Goal: Find specific page/section: Find specific page/section

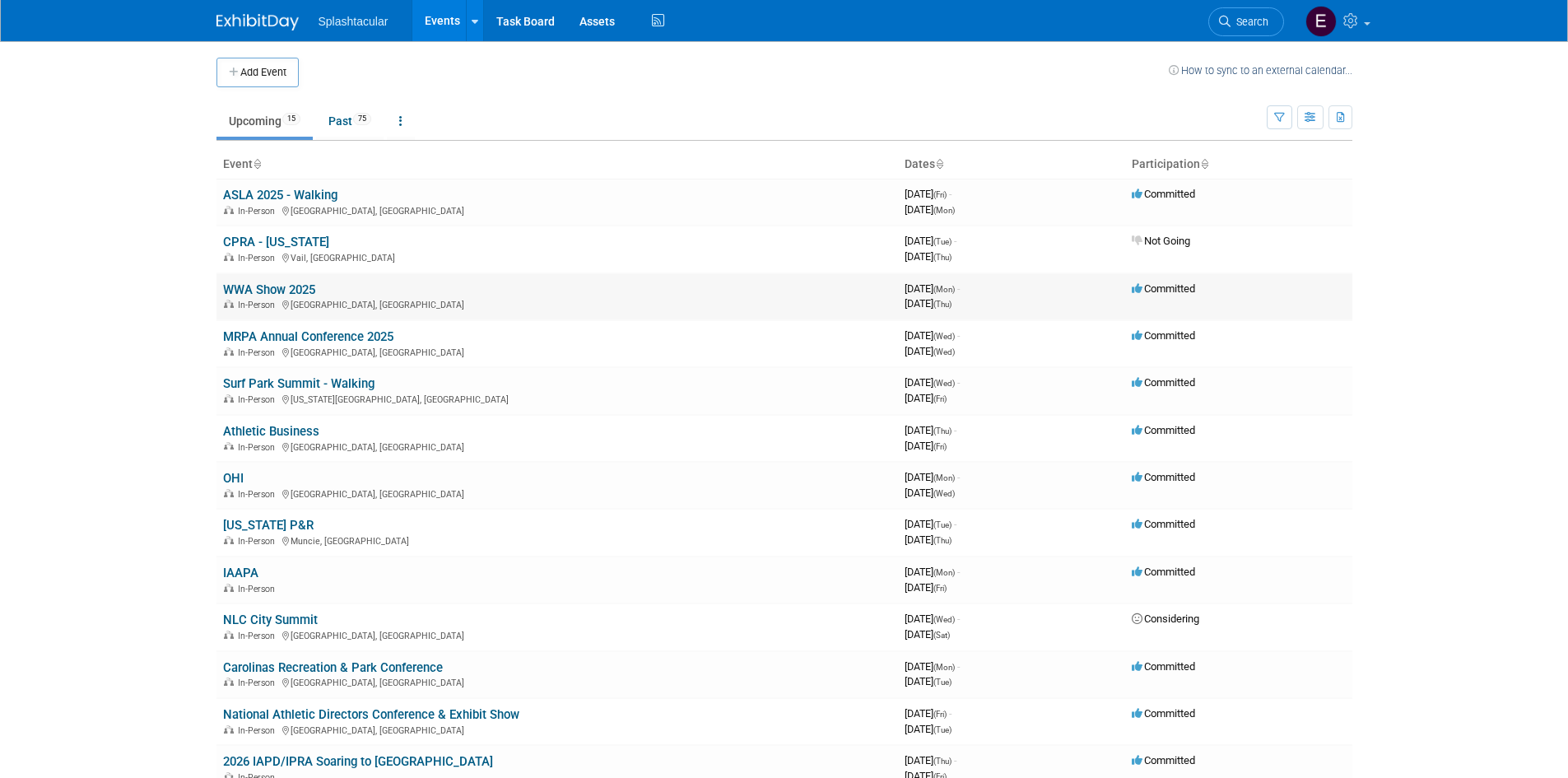
click at [289, 288] on link "WWA Show 2025" at bounding box center [269, 289] width 92 height 15
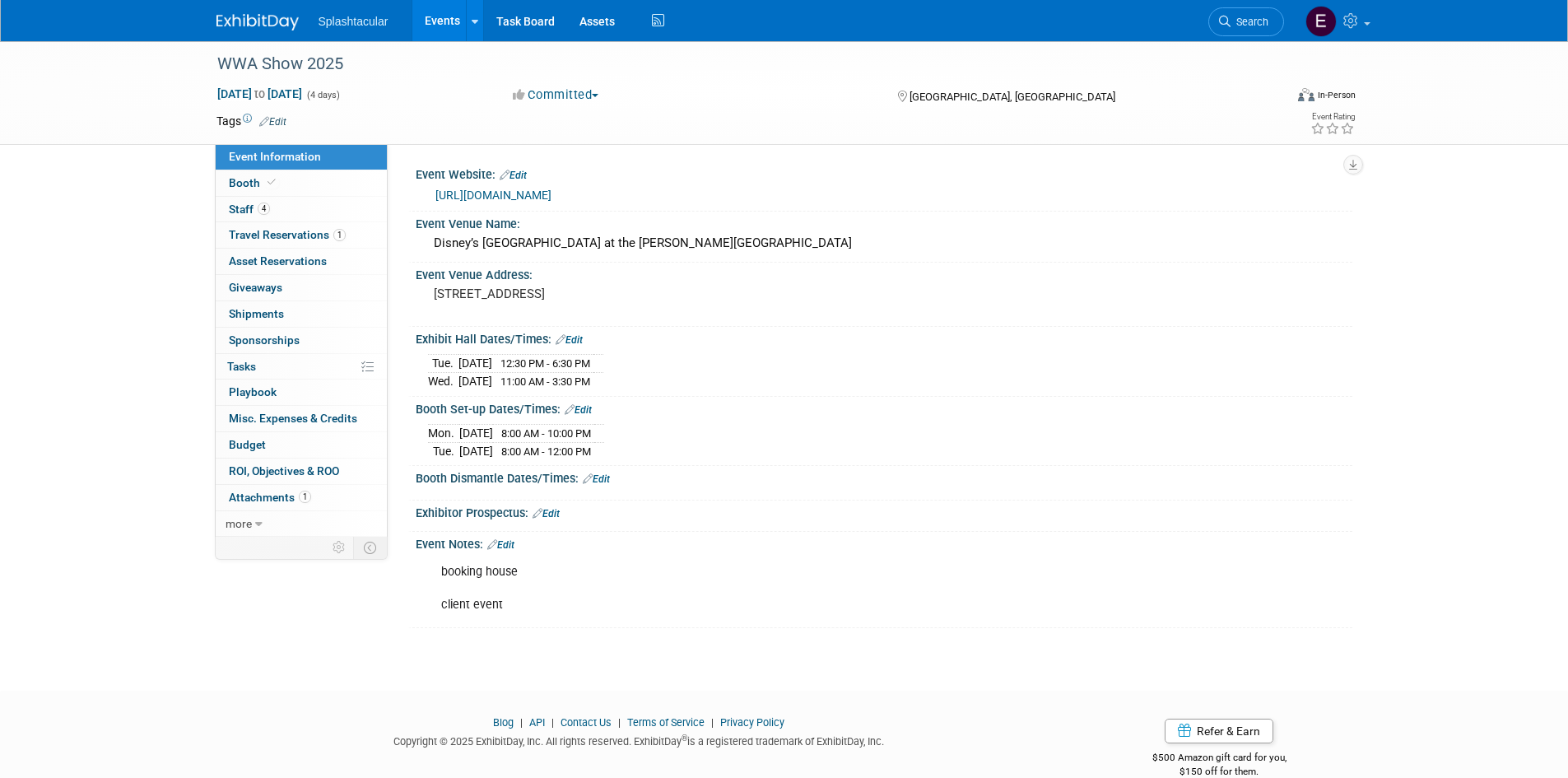
drag, startPoint x: 534, startPoint y: 362, endPoint x: 622, endPoint y: 367, distance: 88.1
click at [591, 367] on span "12:30 PM - 6:30 PM" at bounding box center [546, 363] width 90 height 12
copy span "12:30 PM - 6:30 PM"
drag, startPoint x: 533, startPoint y: 381, endPoint x: 626, endPoint y: 377, distance: 93.1
click at [593, 377] on td "11:00 AM - 3:30 PM" at bounding box center [543, 381] width 101 height 17
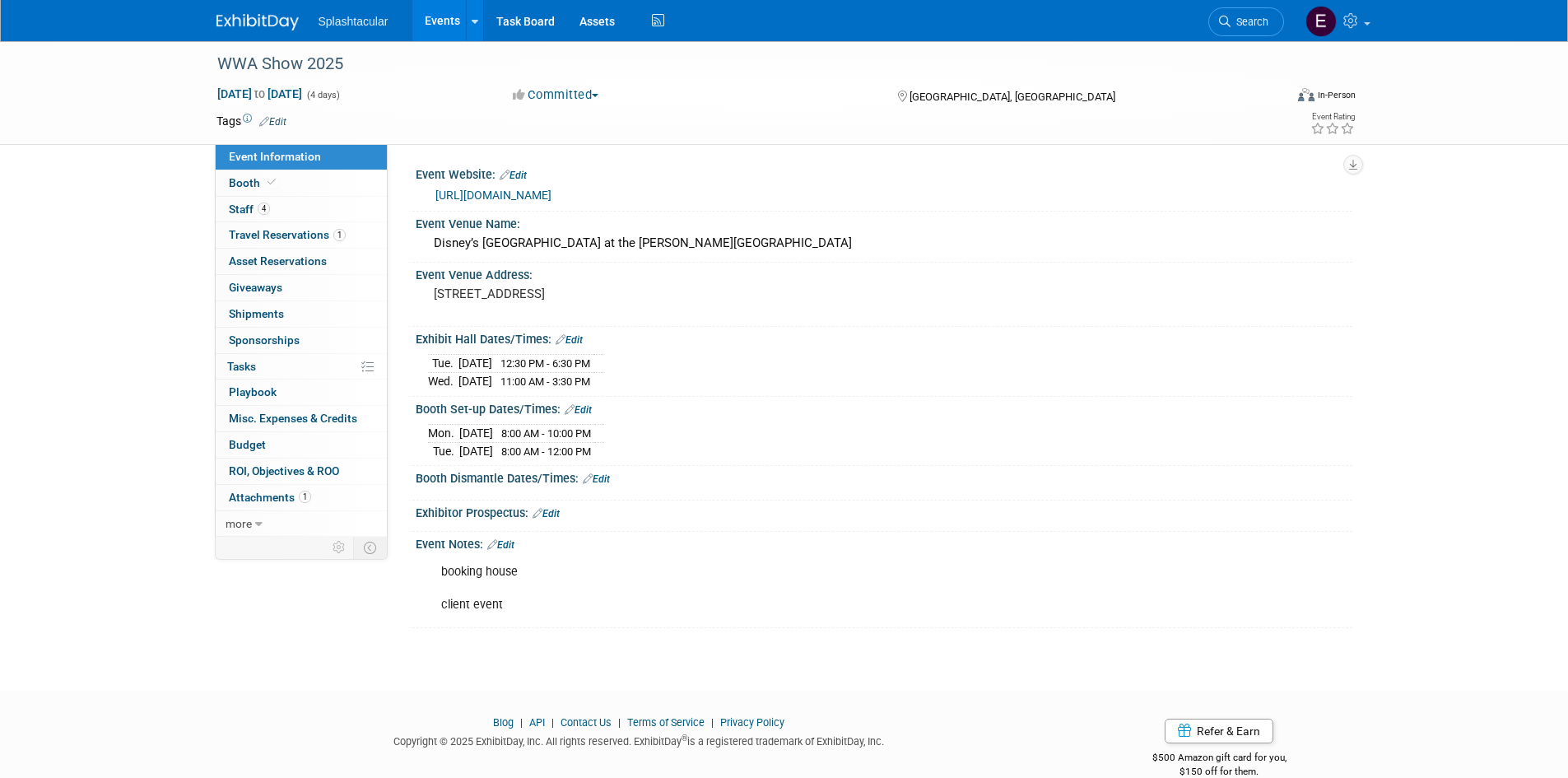
copy span "11:00 AM - 3:30 PM"
click at [303, 175] on link "Booth" at bounding box center [301, 183] width 171 height 26
